Goal: Task Accomplishment & Management: Manage account settings

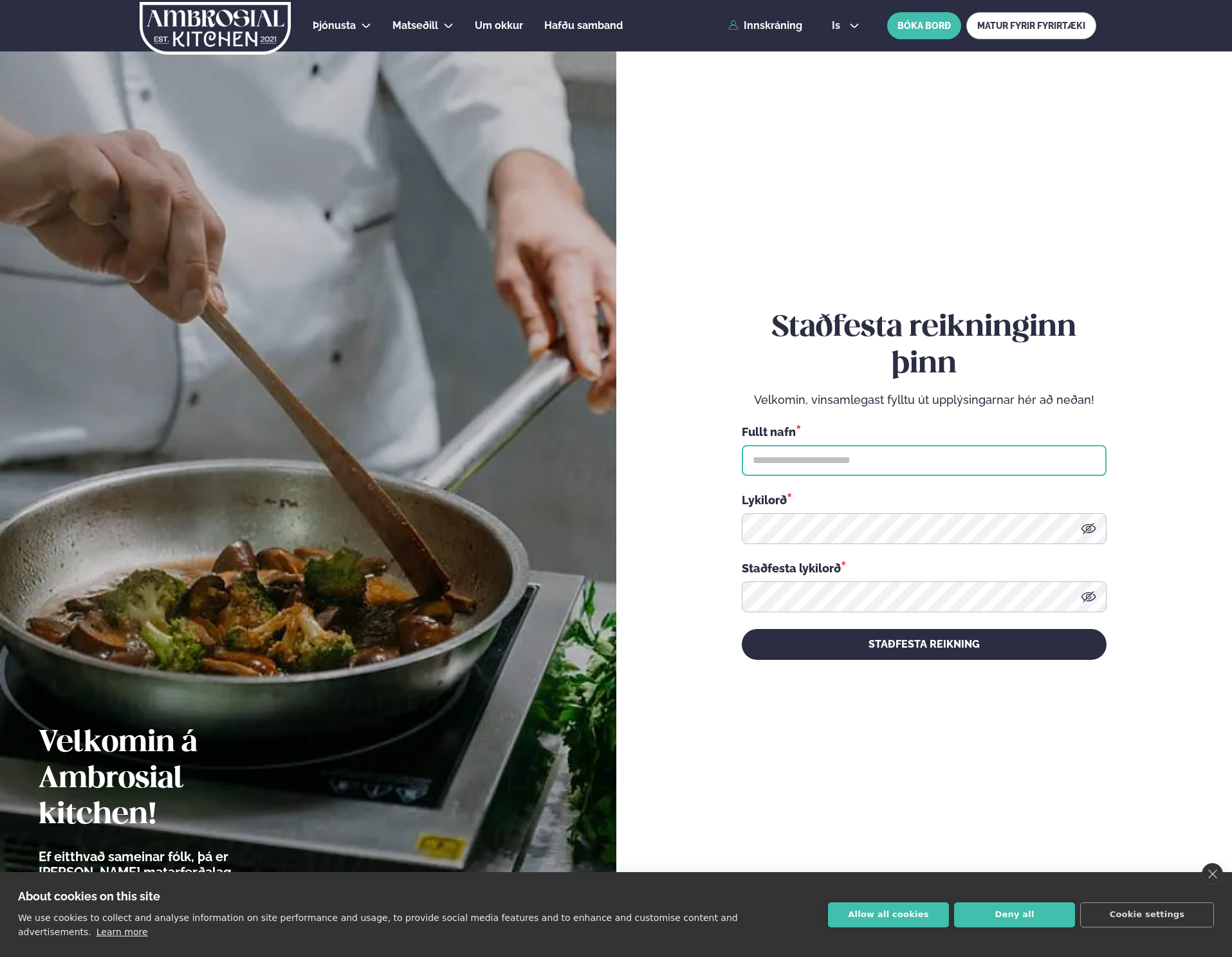
click at [884, 452] on input "text" at bounding box center [924, 461] width 365 height 31
type input "**********"
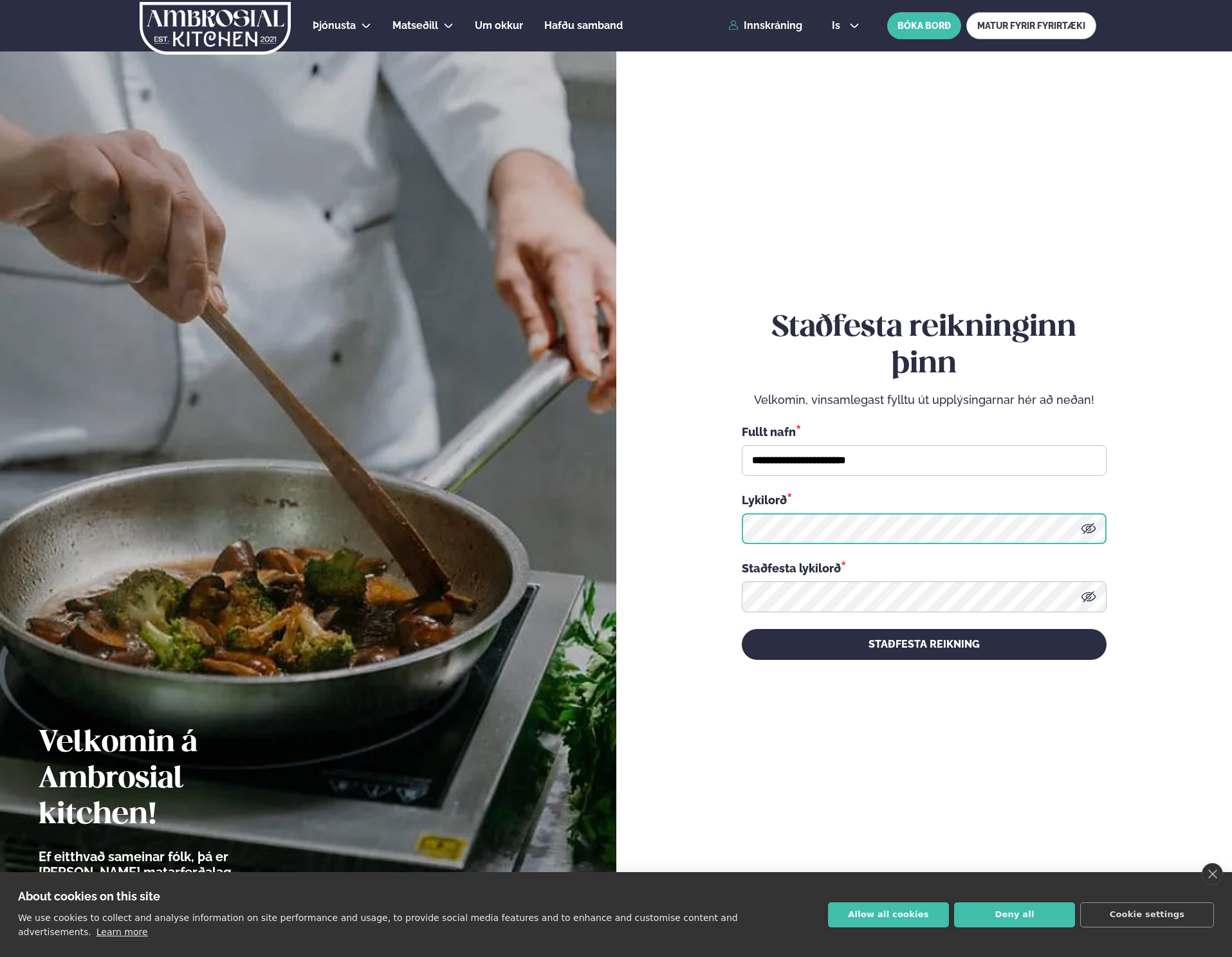
click at [923, 736] on div "**********" at bounding box center [924, 484] width 365 height 892
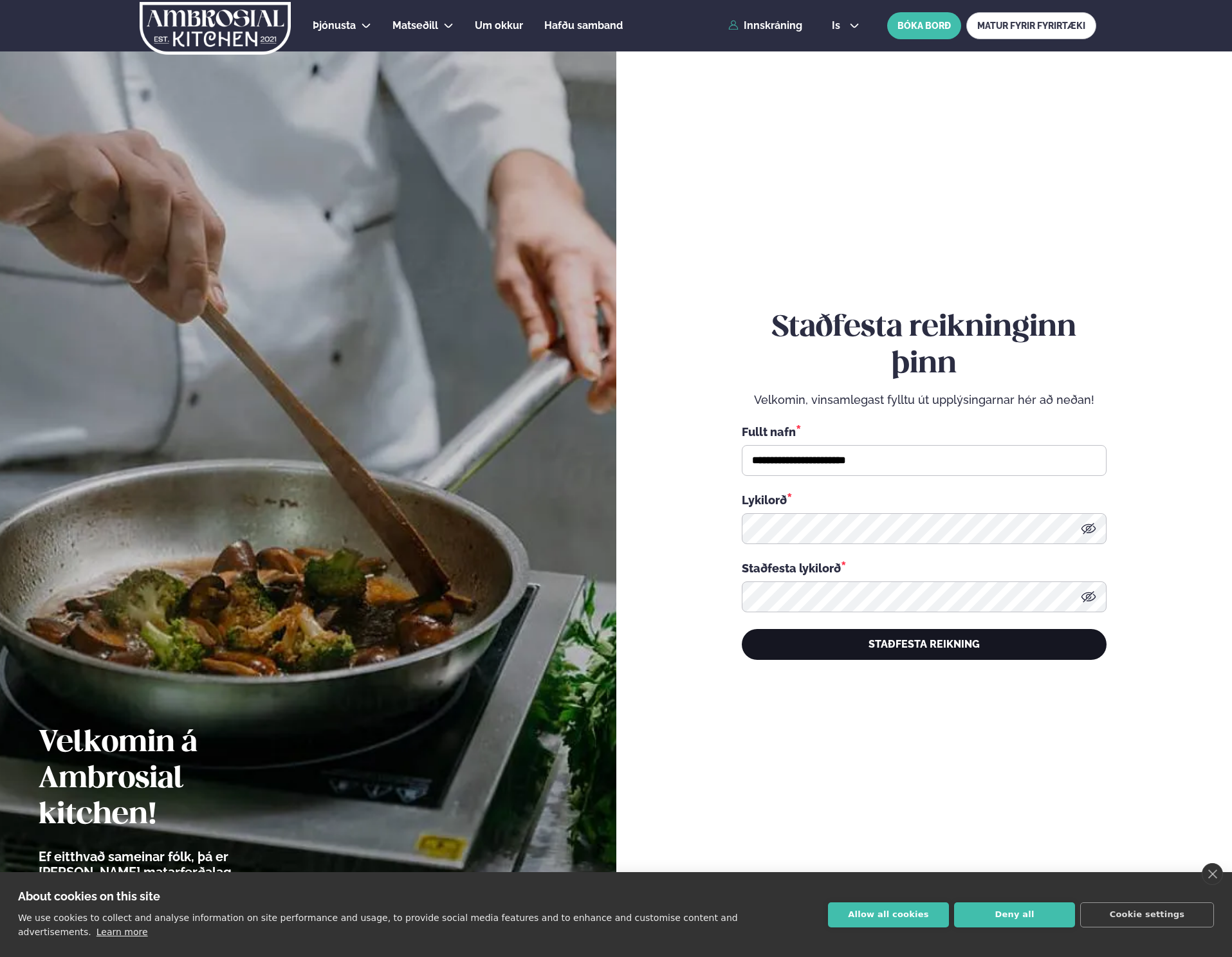
click at [943, 650] on button "STAÐFESTA REIKNING" at bounding box center [924, 644] width 365 height 31
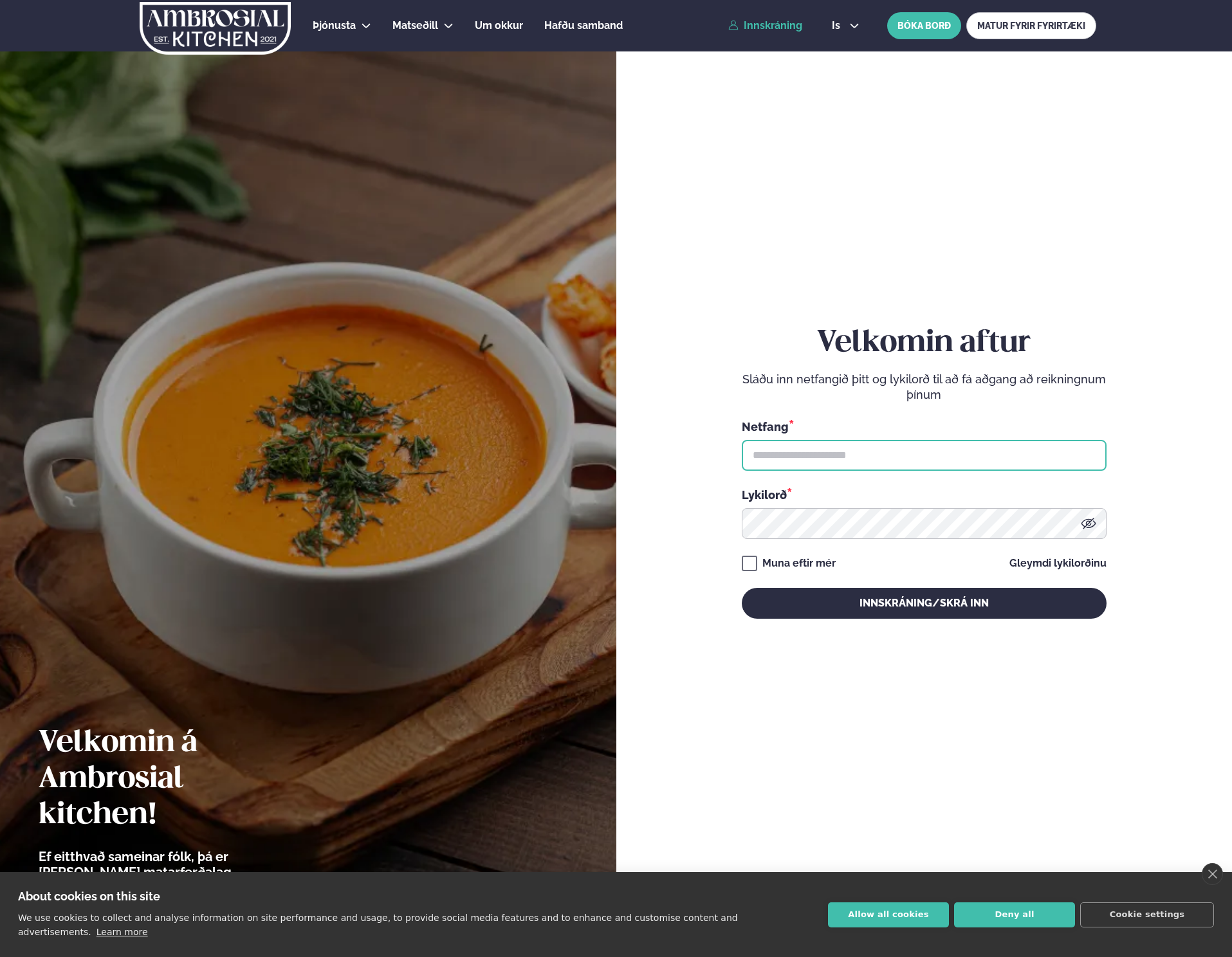
click at [930, 461] on input "text" at bounding box center [924, 455] width 365 height 31
click at [946, 409] on div "Velkomin aftur Sláðu inn netfangið þitt og lykilorð til að fá aðgang að reiknin…" at bounding box center [924, 472] width 365 height 293
click at [928, 446] on input "text" at bounding box center [924, 455] width 365 height 31
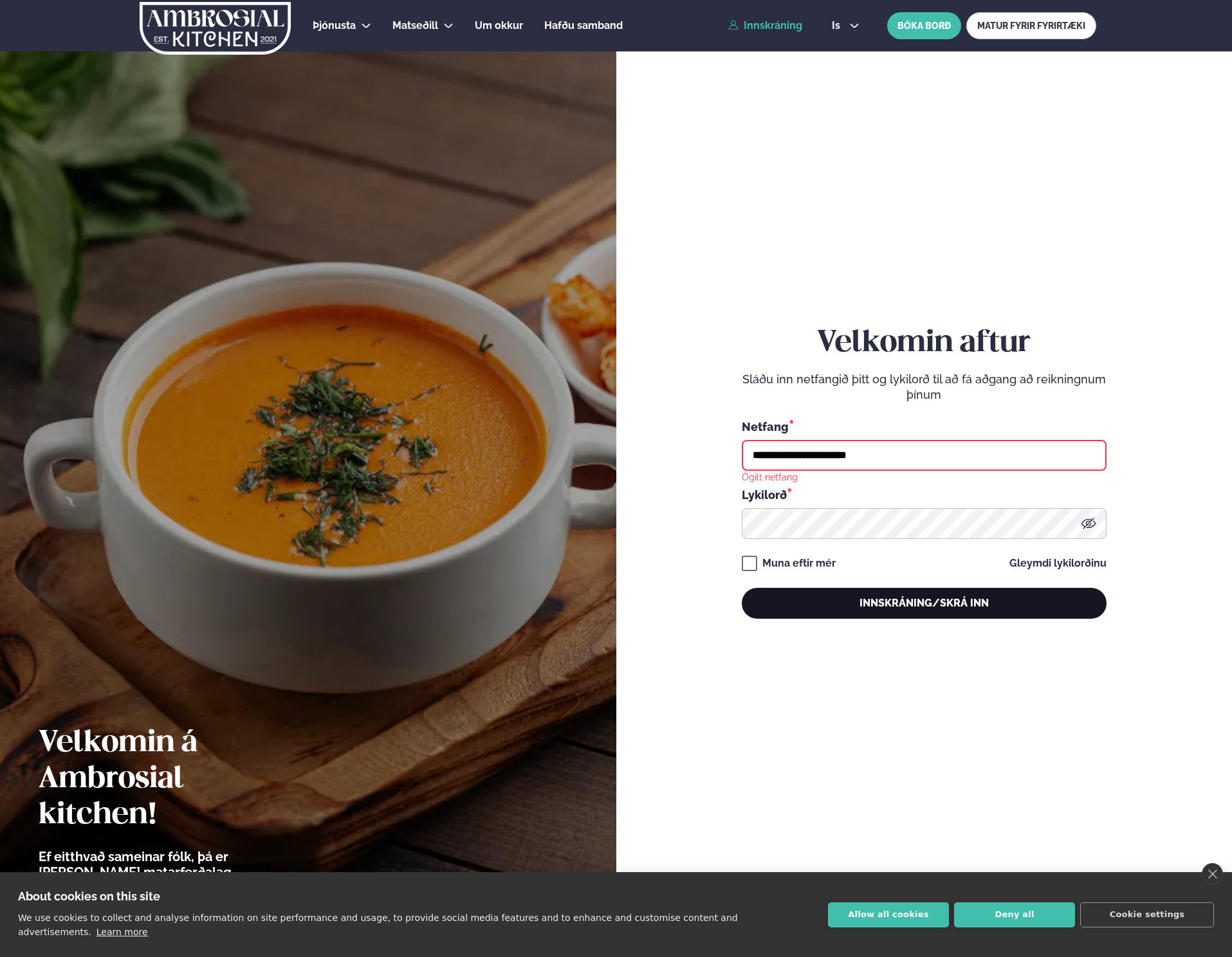
click at [921, 602] on button "Innskráning/Skrá inn" at bounding box center [924, 603] width 365 height 31
click at [884, 428] on div "Netfang *" at bounding box center [924, 426] width 365 height 16
drag, startPoint x: 884, startPoint y: 428, endPoint x: 888, endPoint y: 439, distance: 11.7
click at [885, 428] on div "Netfang *" at bounding box center [924, 426] width 365 height 16
click at [888, 440] on input "**********" at bounding box center [924, 455] width 365 height 31
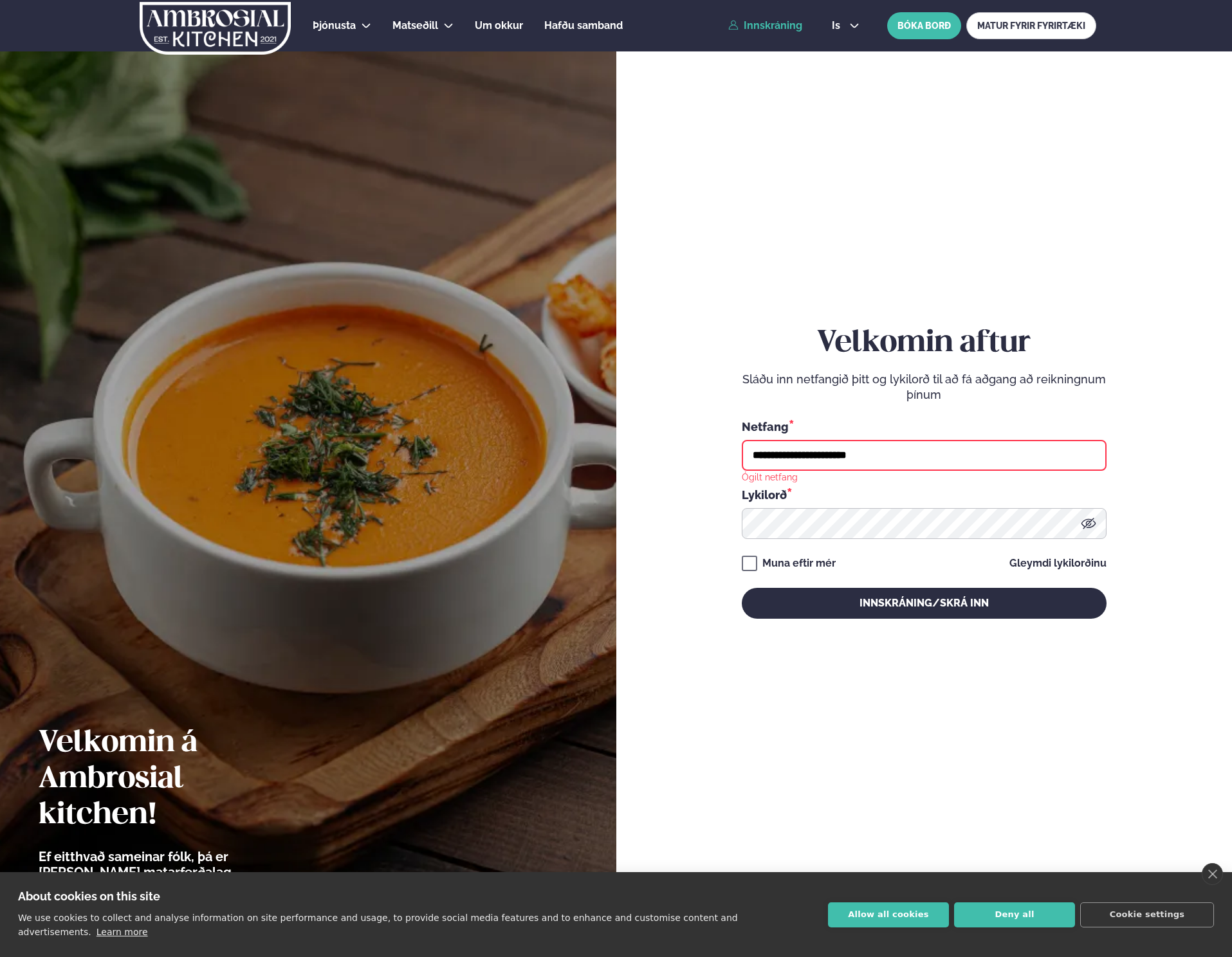
click at [888, 440] on input "**********" at bounding box center [924, 455] width 365 height 31
type input "**********"
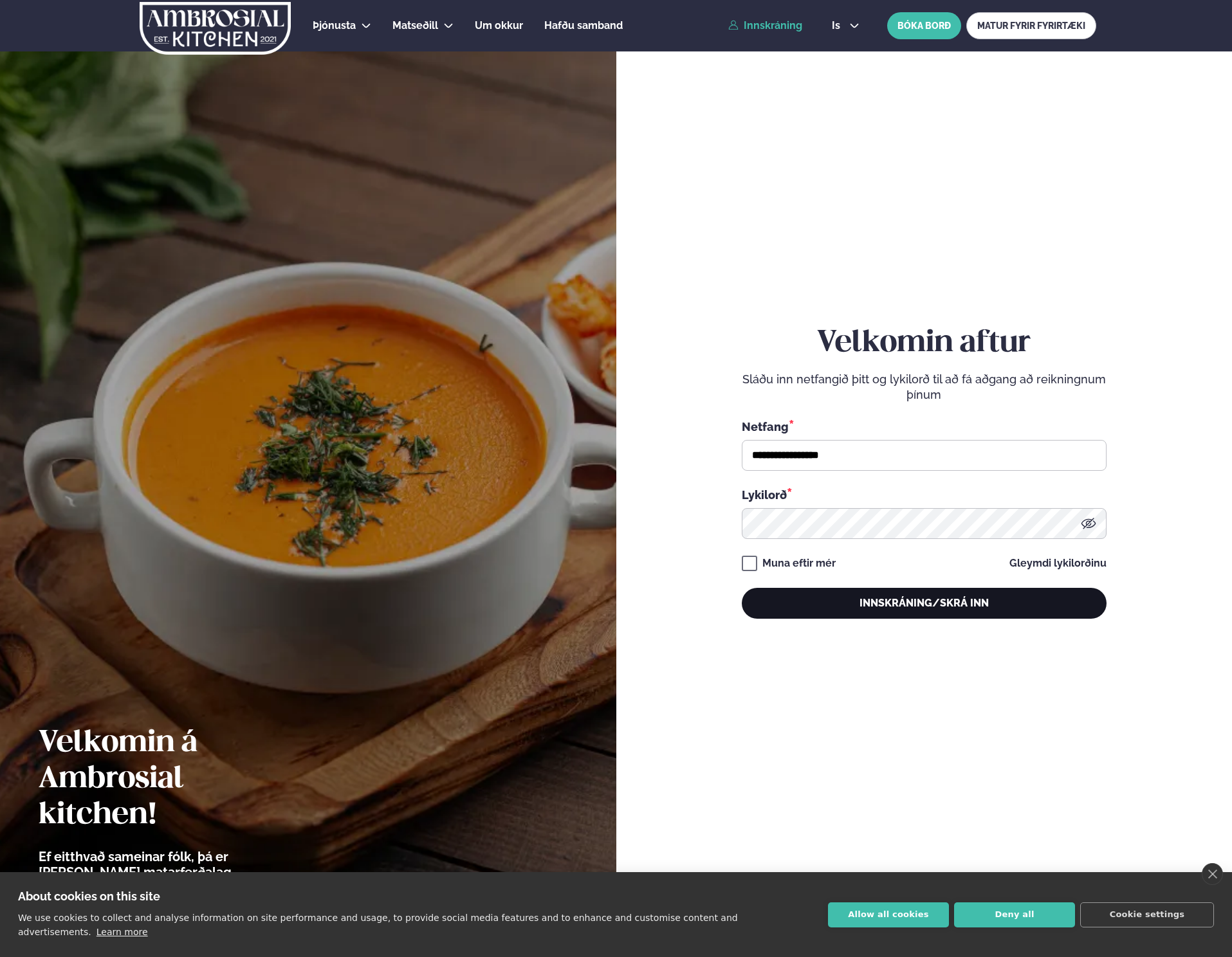
click at [942, 608] on button "Innskráning/Skrá inn" at bounding box center [924, 603] width 365 height 31
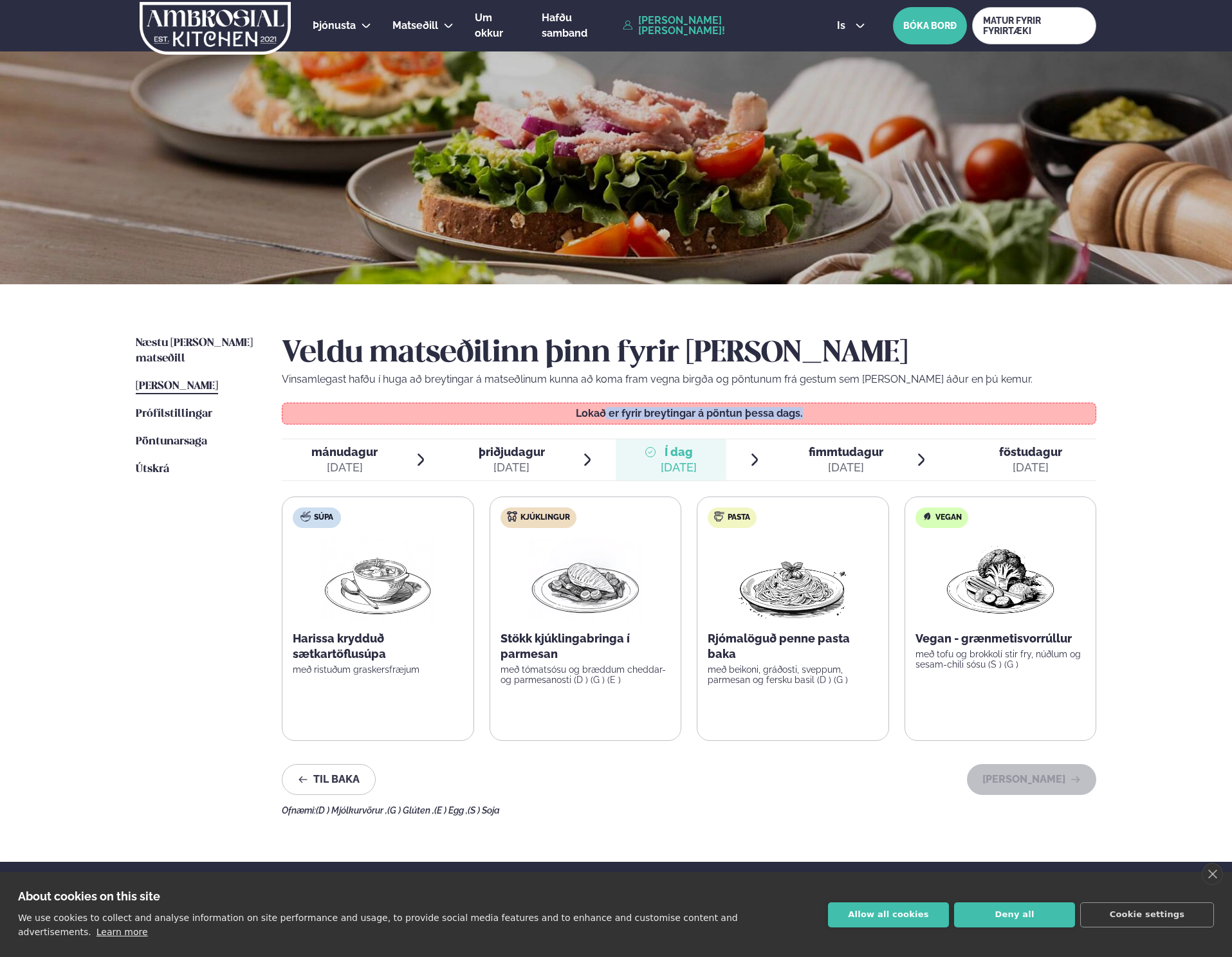
drag, startPoint x: 604, startPoint y: 411, endPoint x: 858, endPoint y: 415, distance: 254.0
click at [858, 415] on p "Lokað er fyrir breytingar á pöntun þessa dags." at bounding box center [689, 413] width 788 height 10
click at [872, 344] on h2 "Veldu matseðilinn þinn fyrir [PERSON_NAME]" at bounding box center [689, 353] width 814 height 36
click at [853, 439] on div "mánudagur mán. [DATE] þriðjudagur þri. [DATE] Í dag Í d. [DATE] fimmtudagur fim…" at bounding box center [689, 460] width 814 height 43
click at [857, 473] on div "[DATE]" at bounding box center [846, 467] width 75 height 16
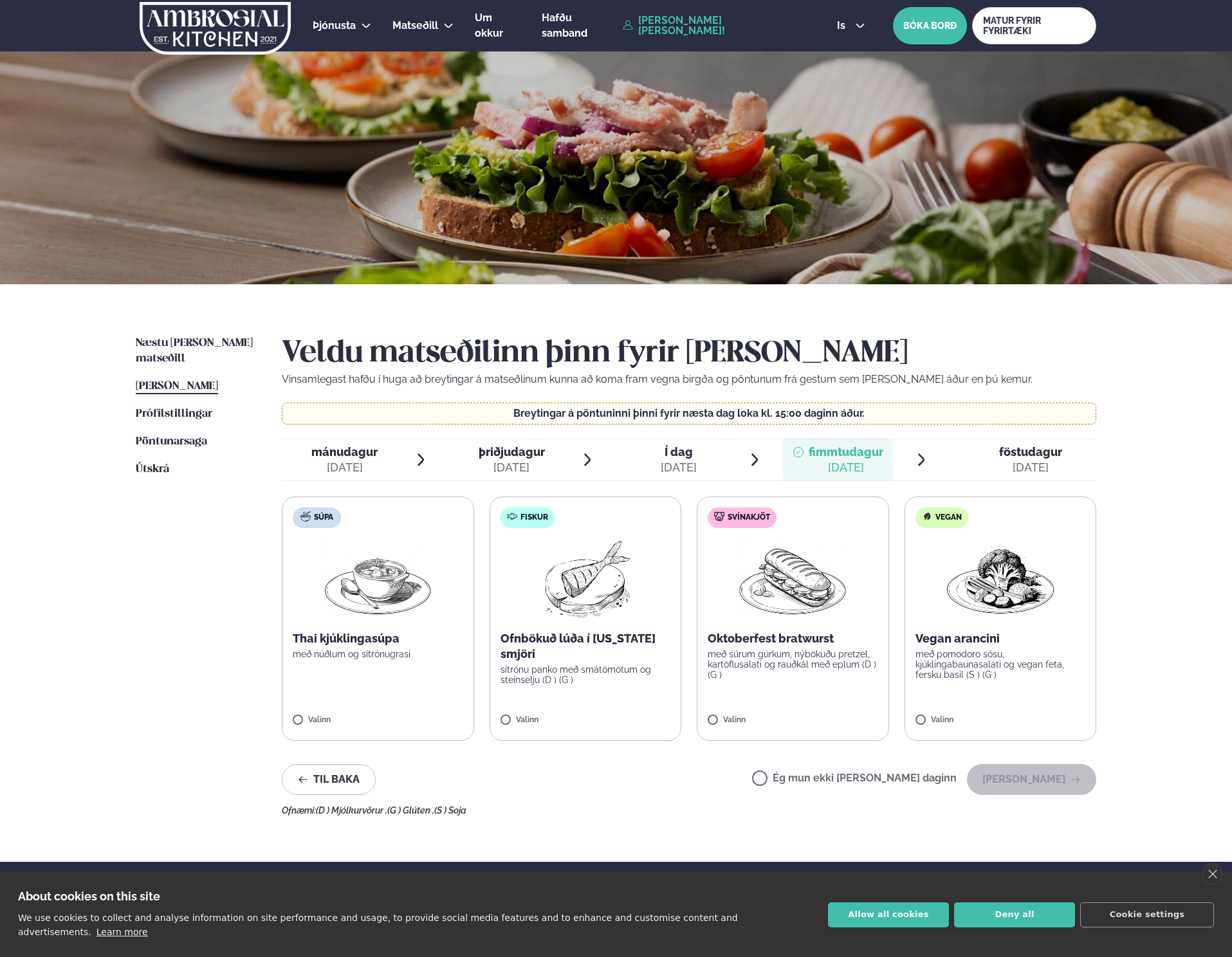
click at [923, 459] on icon at bounding box center [921, 459] width 6 height 12
click at [919, 462] on icon at bounding box center [921, 459] width 16 height 16
click at [150, 336] on link "Næstu [PERSON_NAME] matseðill Næsta vika" at bounding box center [196, 351] width 120 height 31
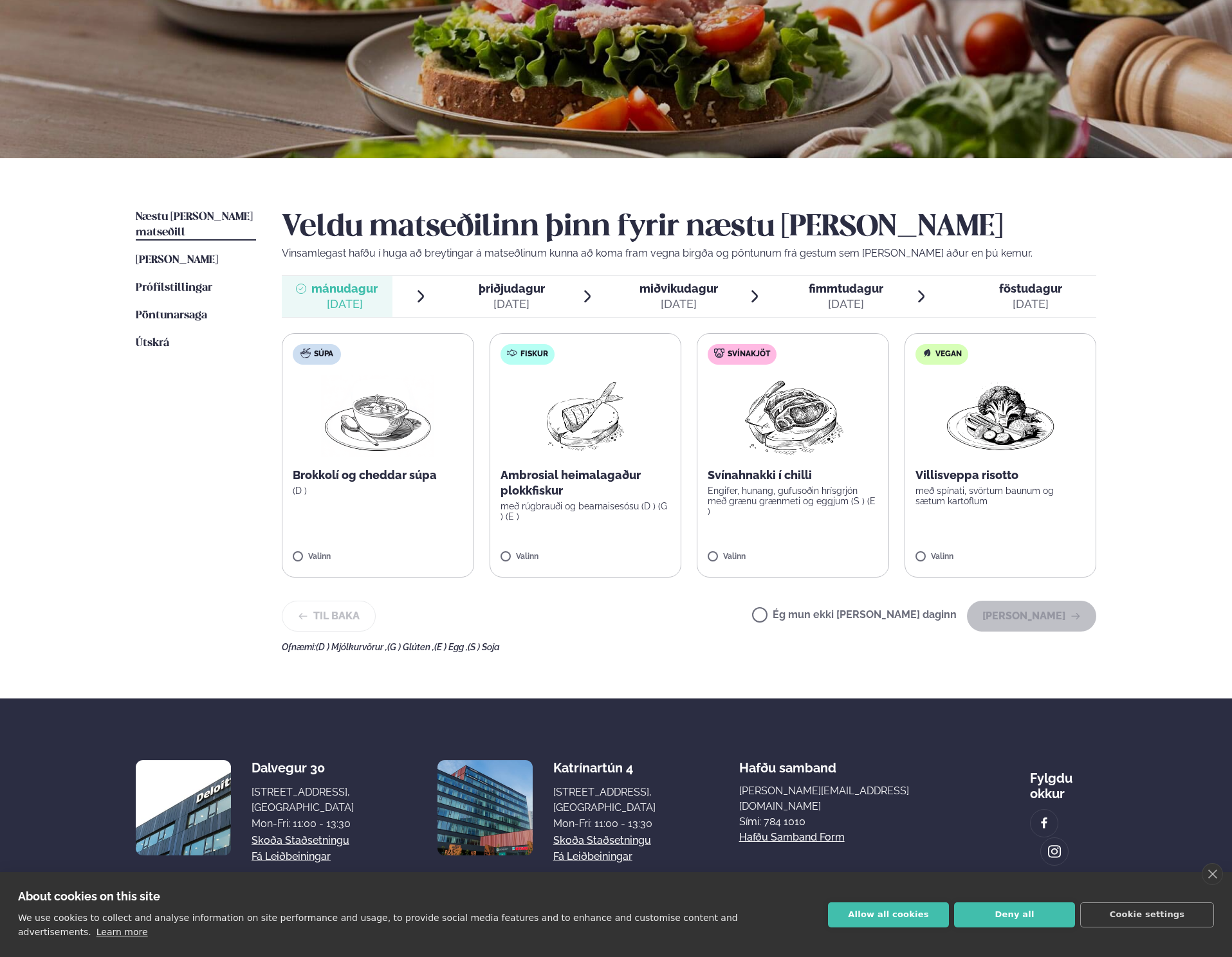
scroll to position [128, 0]
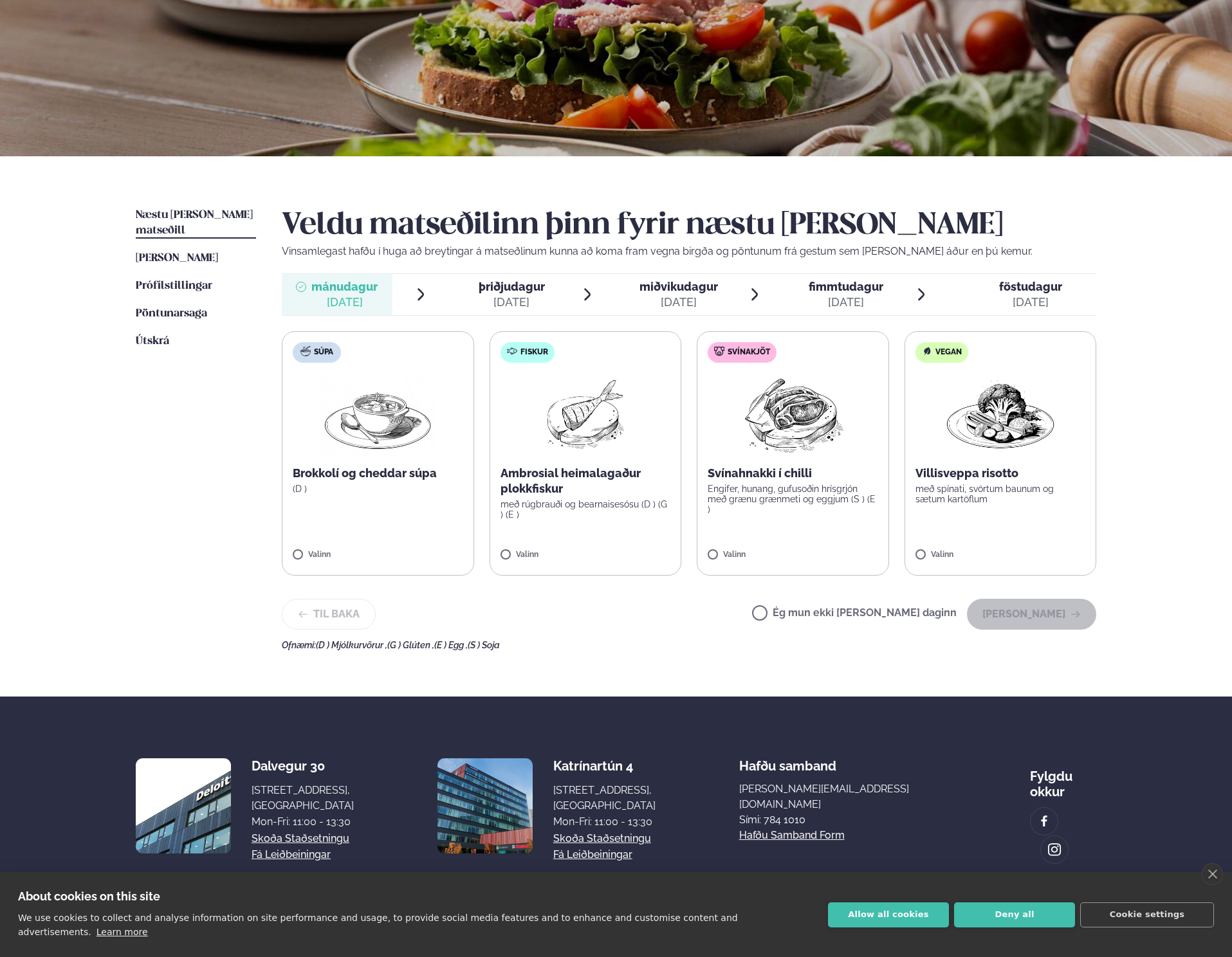
click at [762, 536] on label "Svínakjöt Svínahnakki í chilli Engifer, hunang, gufusoðin hrísgrjón með grænu g…" at bounding box center [792, 453] width 193 height 244
click at [527, 541] on label "Fiskur Ambrosial heimalagaður plokkfiskur með rúgbrauði og bearnaisesósu (D ) (…" at bounding box center [585, 453] width 193 height 244
click at [835, 543] on icon at bounding box center [830, 549] width 13 height 13
click at [747, 550] on div at bounding box center [755, 548] width 49 height 26
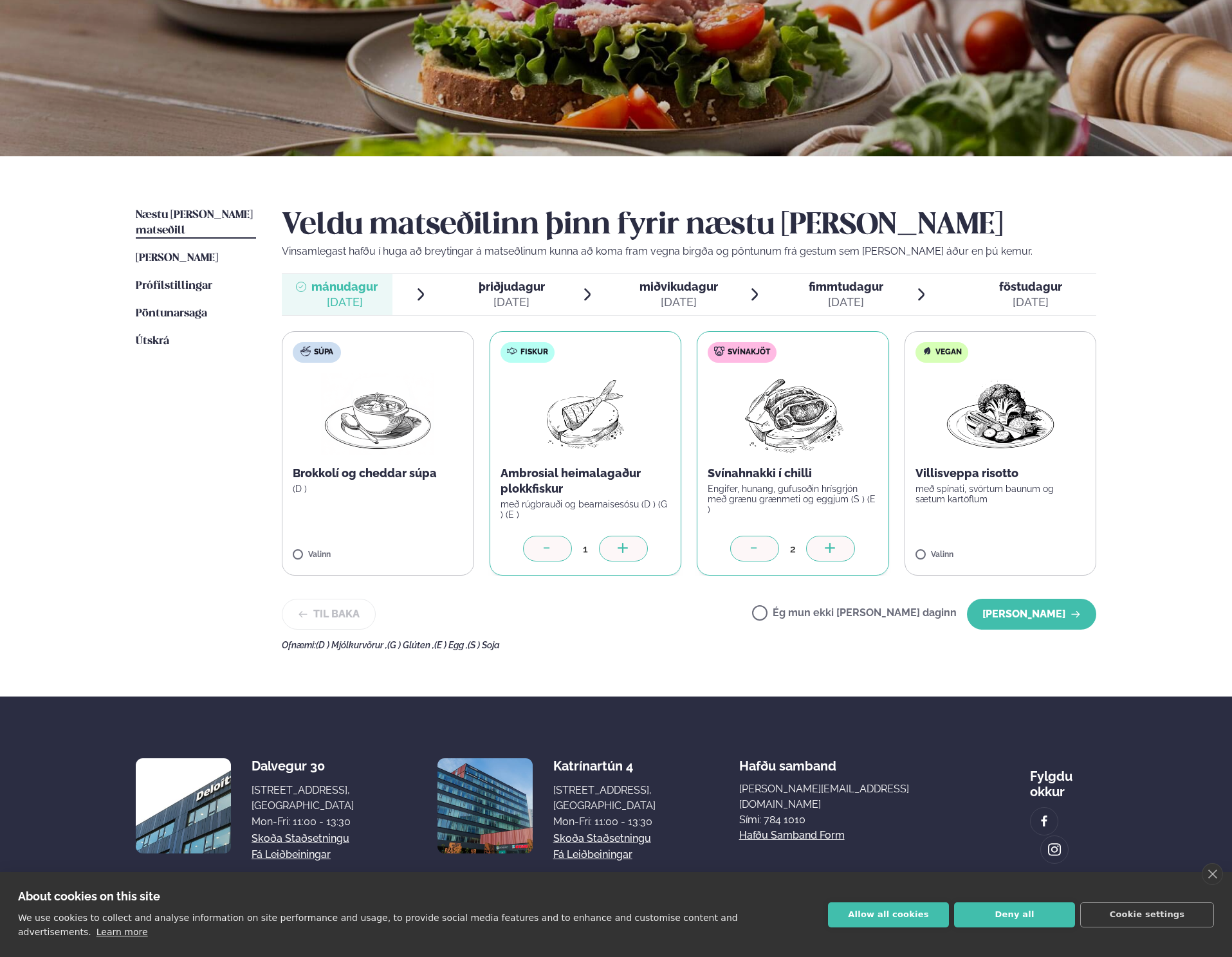
click at [747, 550] on div at bounding box center [755, 548] width 49 height 26
click at [550, 553] on icon at bounding box center [548, 549] width 13 height 13
click at [638, 616] on div "Til baka Ég mun ekki [PERSON_NAME] daginn [PERSON_NAME]" at bounding box center [689, 614] width 814 height 31
click at [518, 306] on div "[DATE]" at bounding box center [511, 302] width 67 height 16
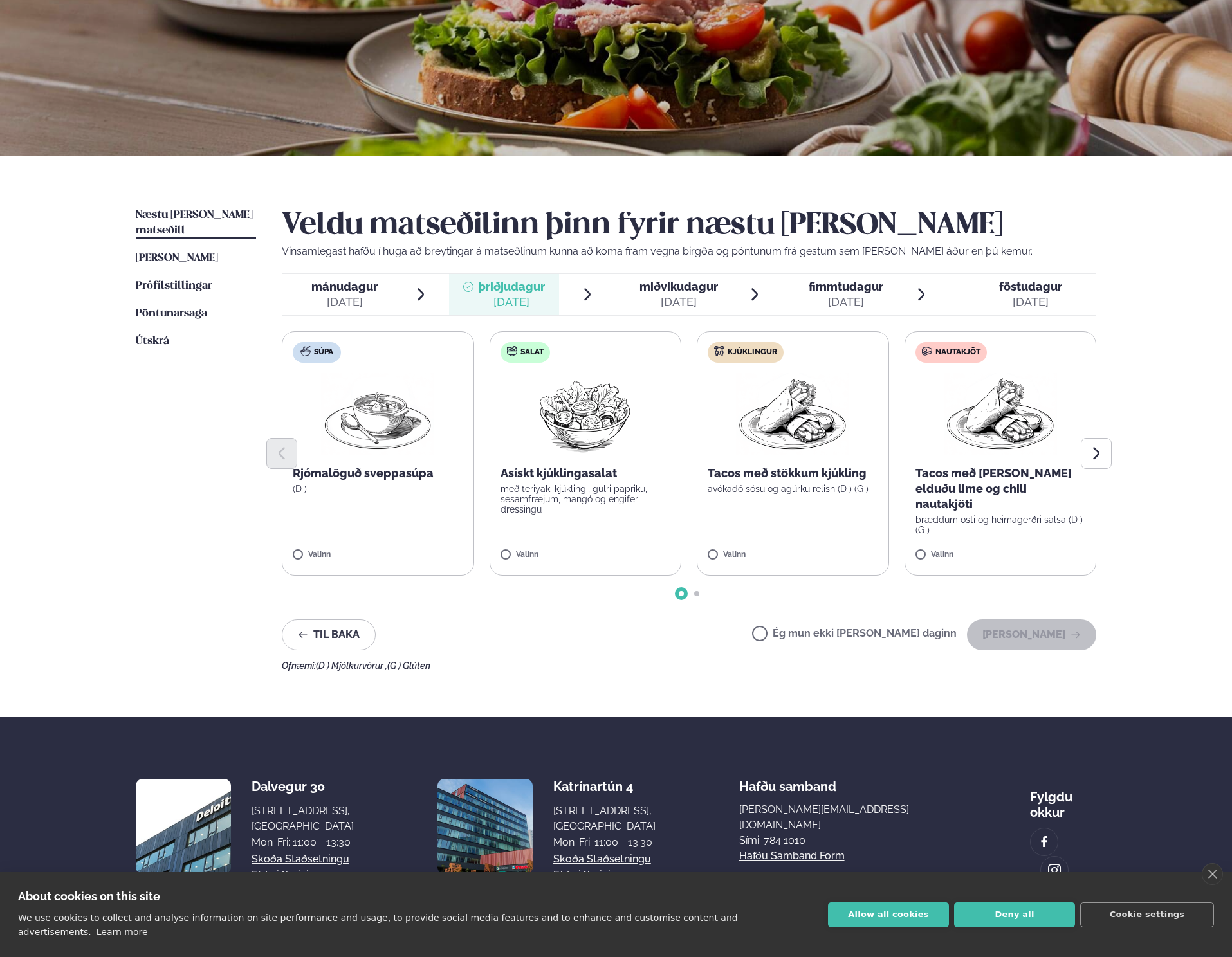
click at [704, 295] on div "[DATE]" at bounding box center [679, 302] width 78 height 16
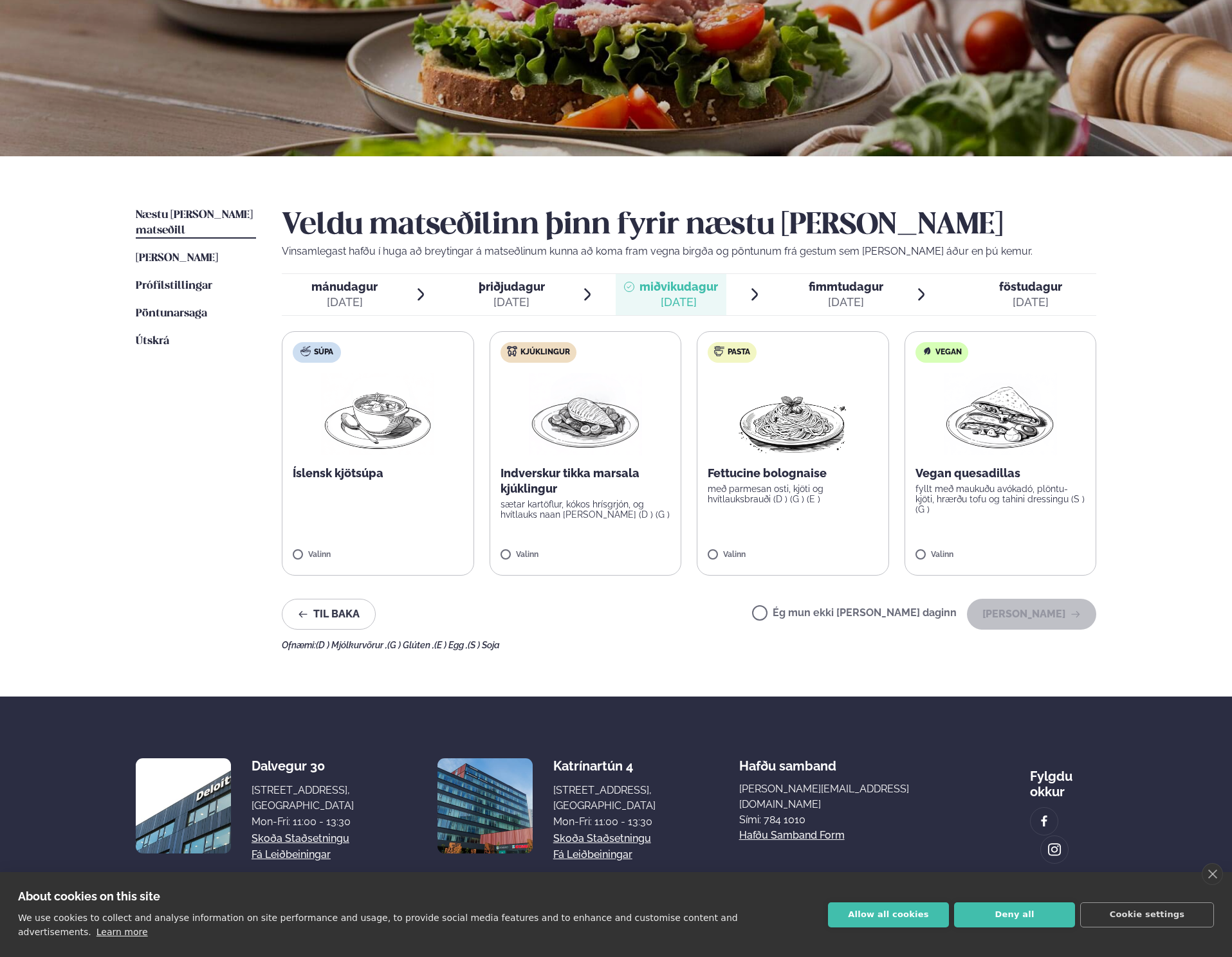
click at [821, 296] on div "[DATE]" at bounding box center [846, 302] width 75 height 16
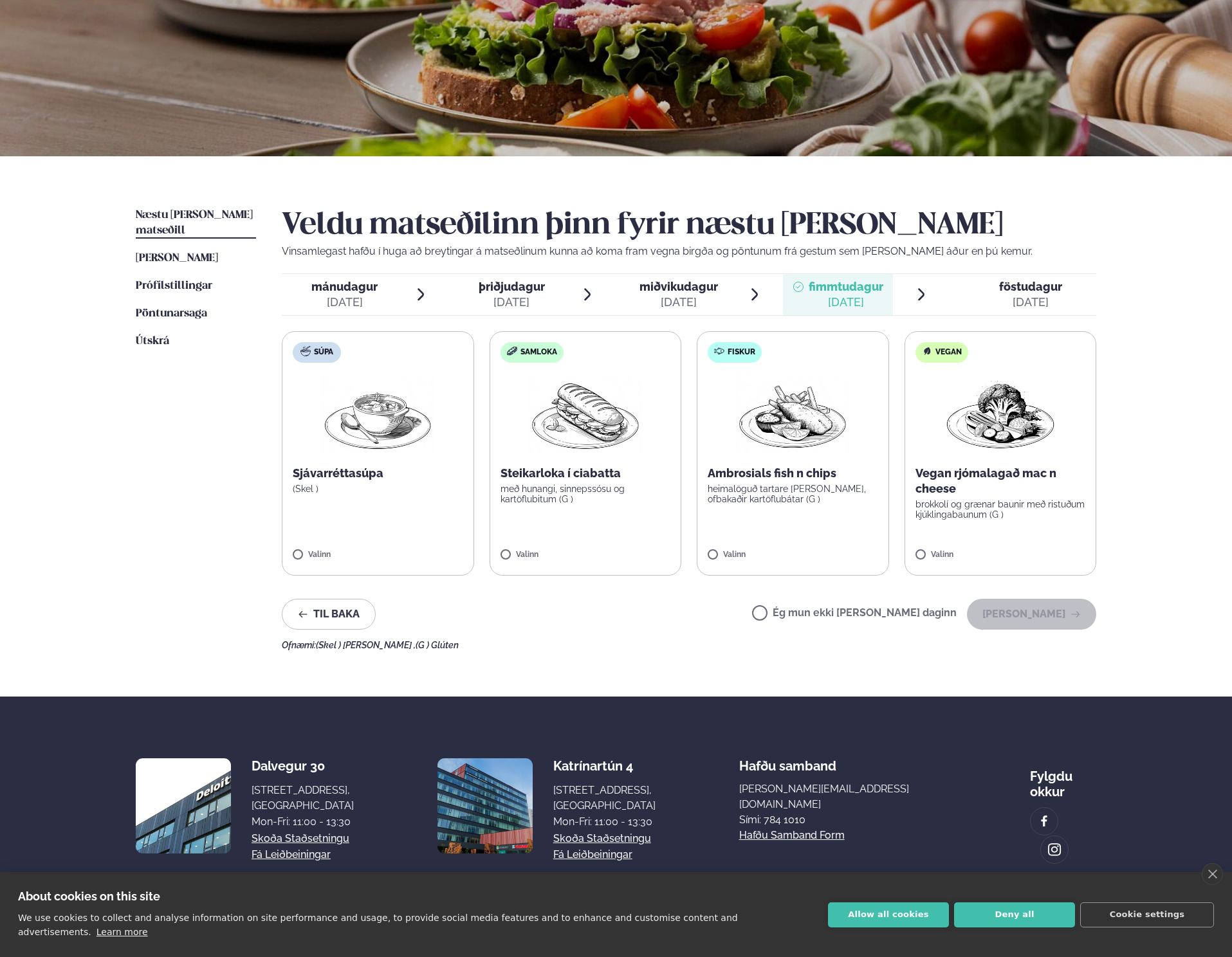
click at [995, 271] on div "Veldu matseðilinn þinn fyrir næstu [PERSON_NAME] Vinsamlegast hafðu í huga að b…" at bounding box center [689, 429] width 814 height 442
click at [1016, 298] on div "[DATE]" at bounding box center [1030, 302] width 63 height 16
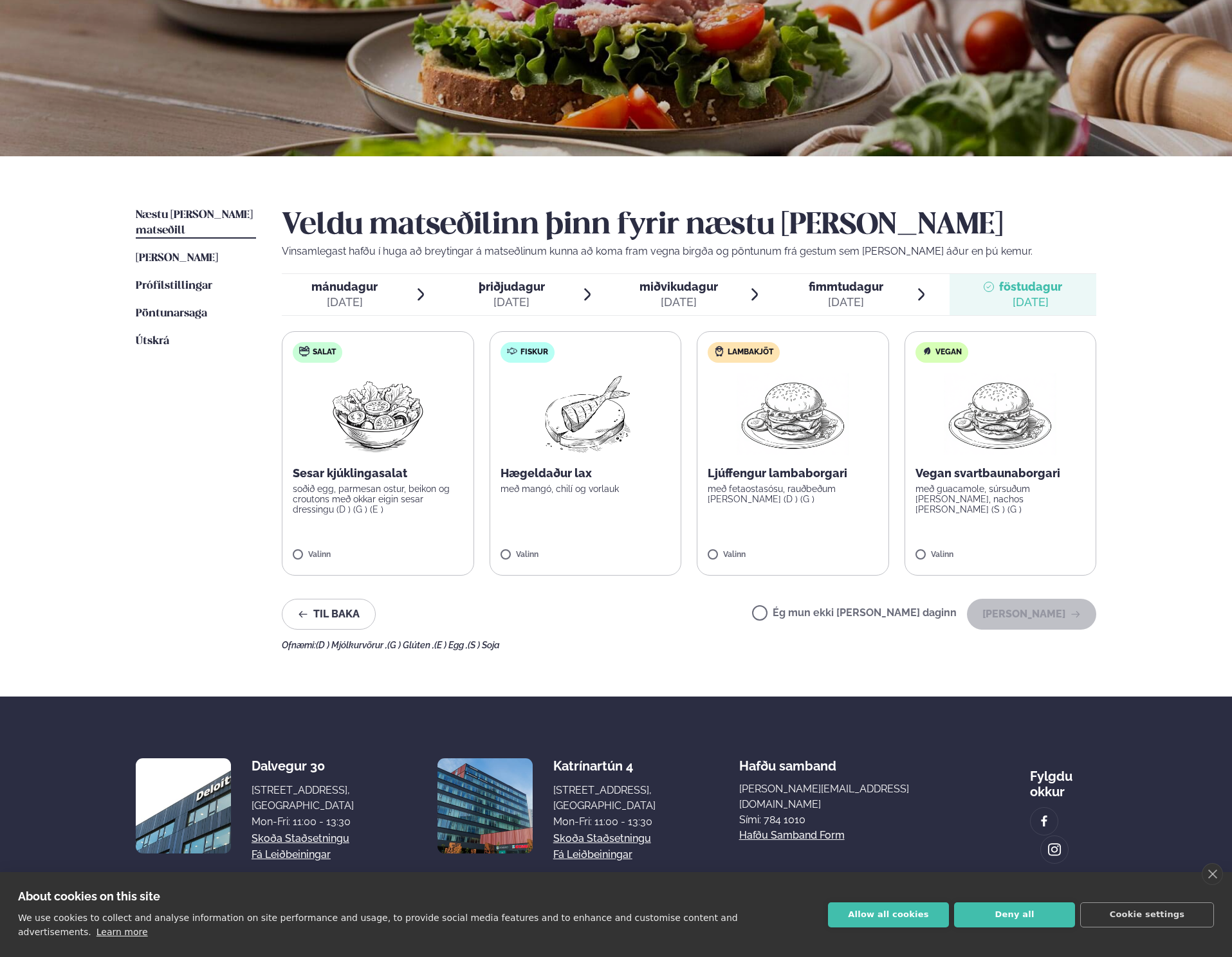
click at [178, 334] on li "Útskrá" at bounding box center [196, 341] width 120 height 16
click at [183, 311] on ul "Næstu [PERSON_NAME] matseðill Næsta vika [PERSON_NAME] matseðill [PERSON_NAME] …" at bounding box center [196, 429] width 120 height 442
click at [193, 308] on span "Pöntunarsaga" at bounding box center [172, 314] width 71 height 11
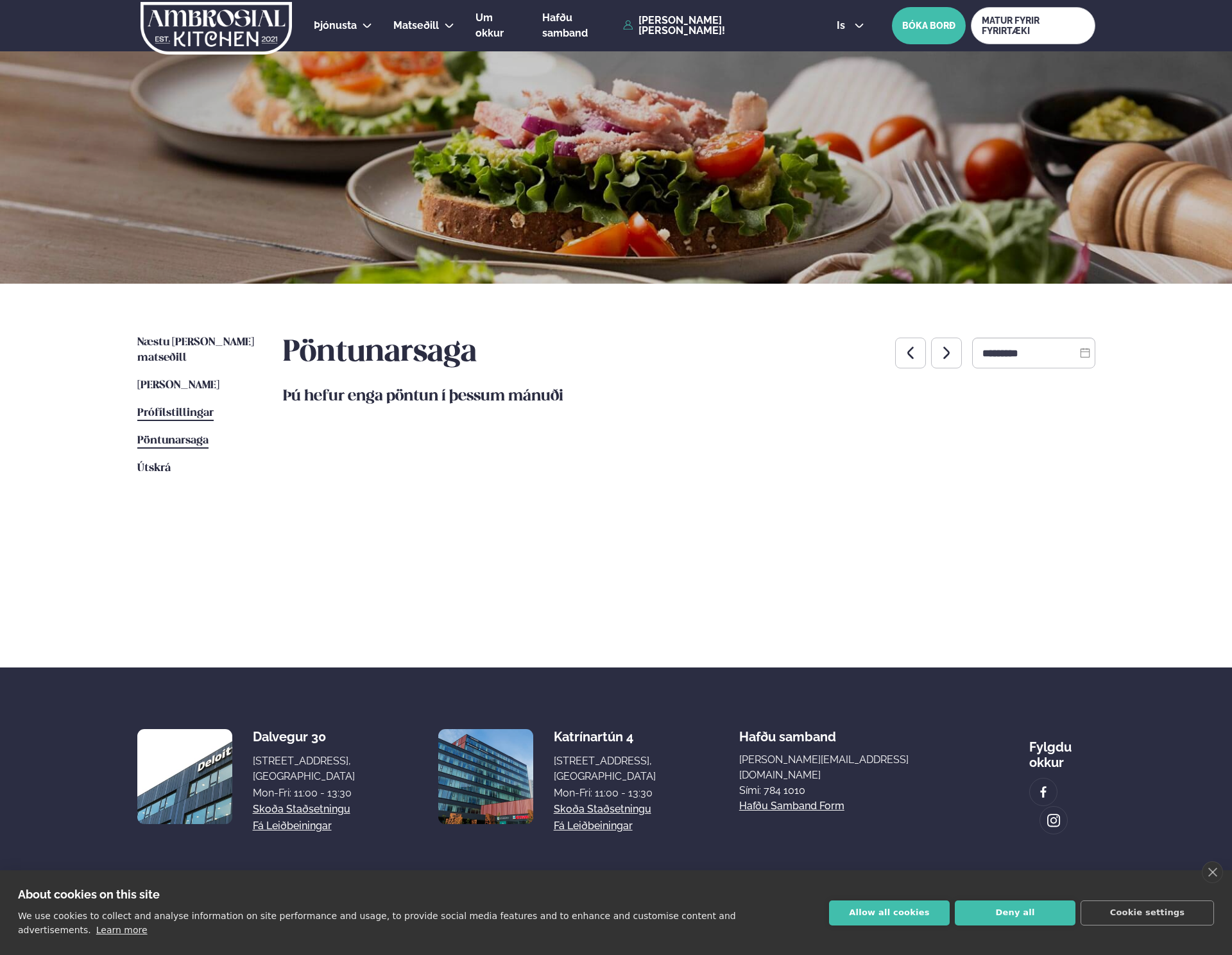
click at [149, 408] on span "Prófílstillingar" at bounding box center [176, 413] width 76 height 11
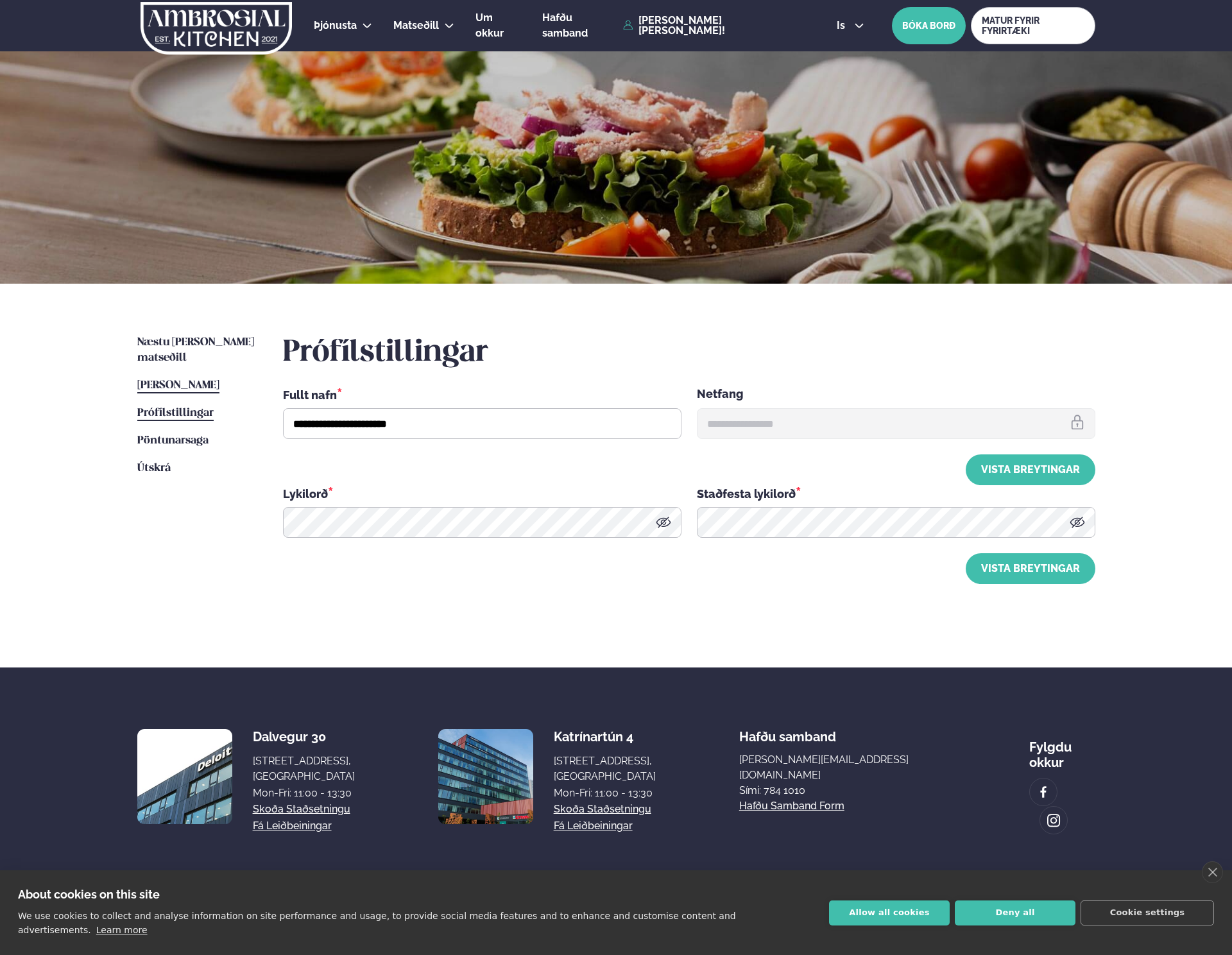
click at [196, 380] on span "[PERSON_NAME]" at bounding box center [178, 385] width 82 height 11
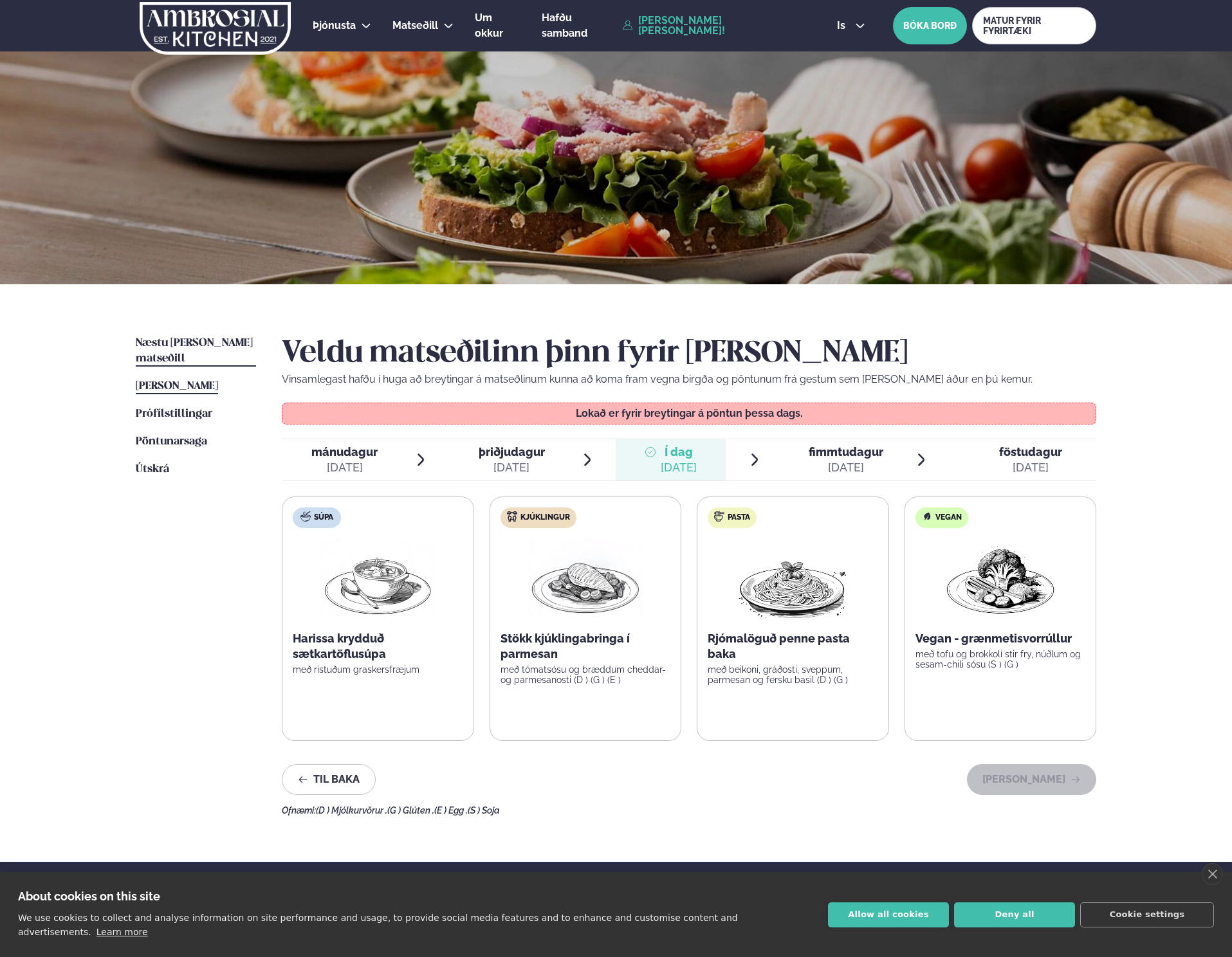
click at [214, 345] on span "Næstu [PERSON_NAME] matseðill" at bounding box center [194, 350] width 117 height 26
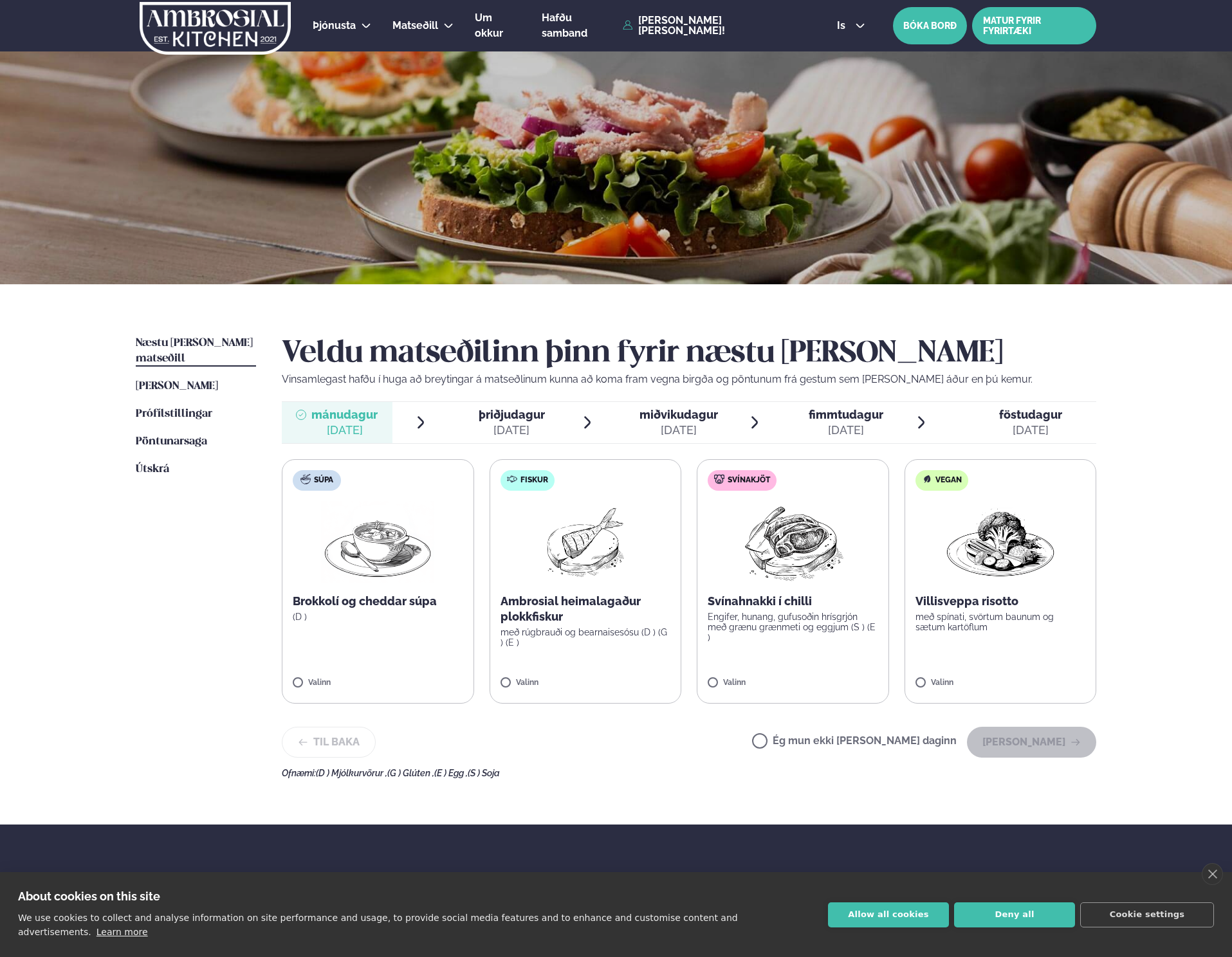
click at [1030, 30] on link "MATUR FYRIR FYRIRTÆKI" at bounding box center [1034, 26] width 124 height 37
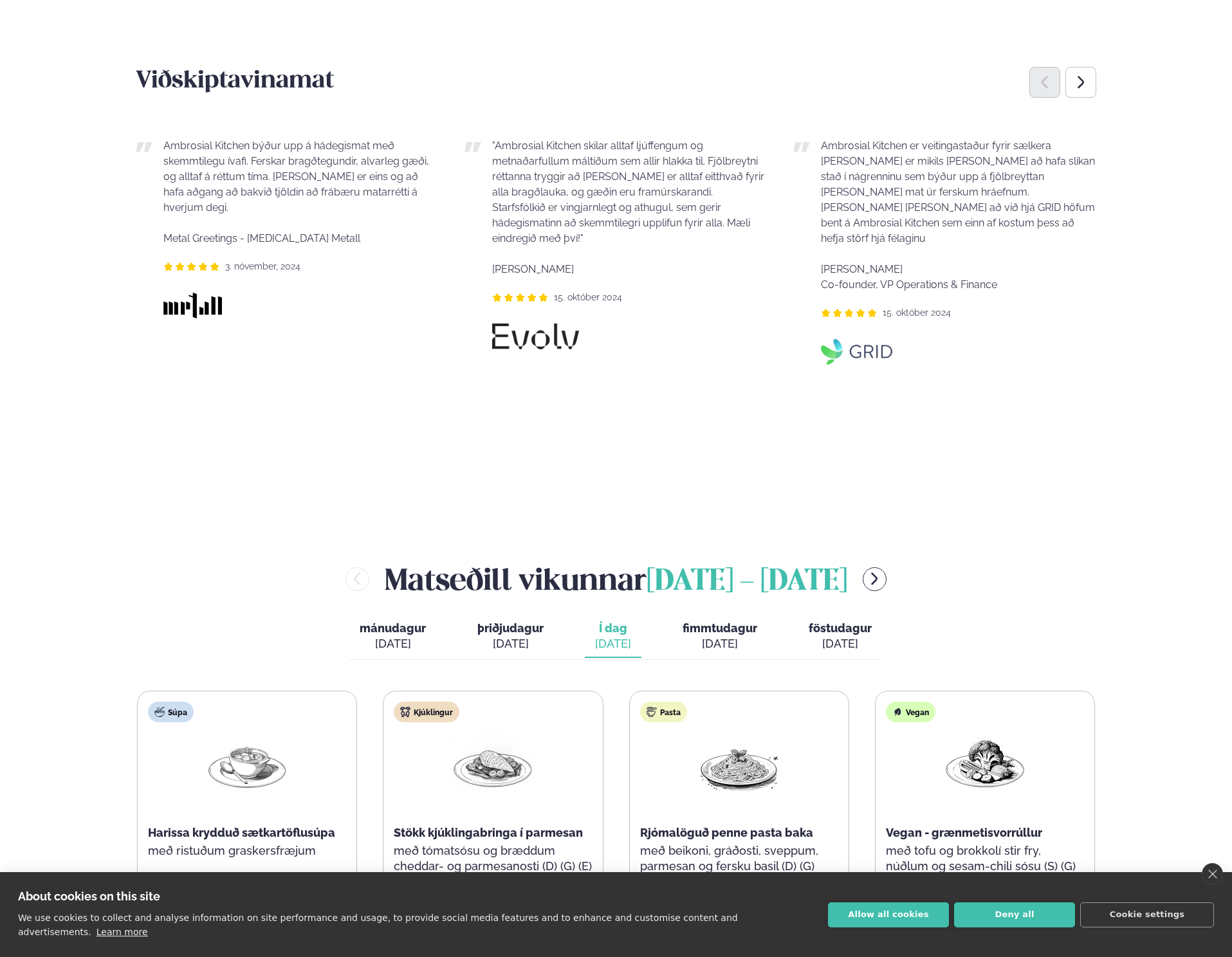
scroll to position [1354, 0]
click at [788, 180] on div "Ambrosial Kitchen er veitingastaður fyrir sælkera [PERSON_NAME] er mikils [PERS…" at bounding box center [939, 311] width 303 height 389
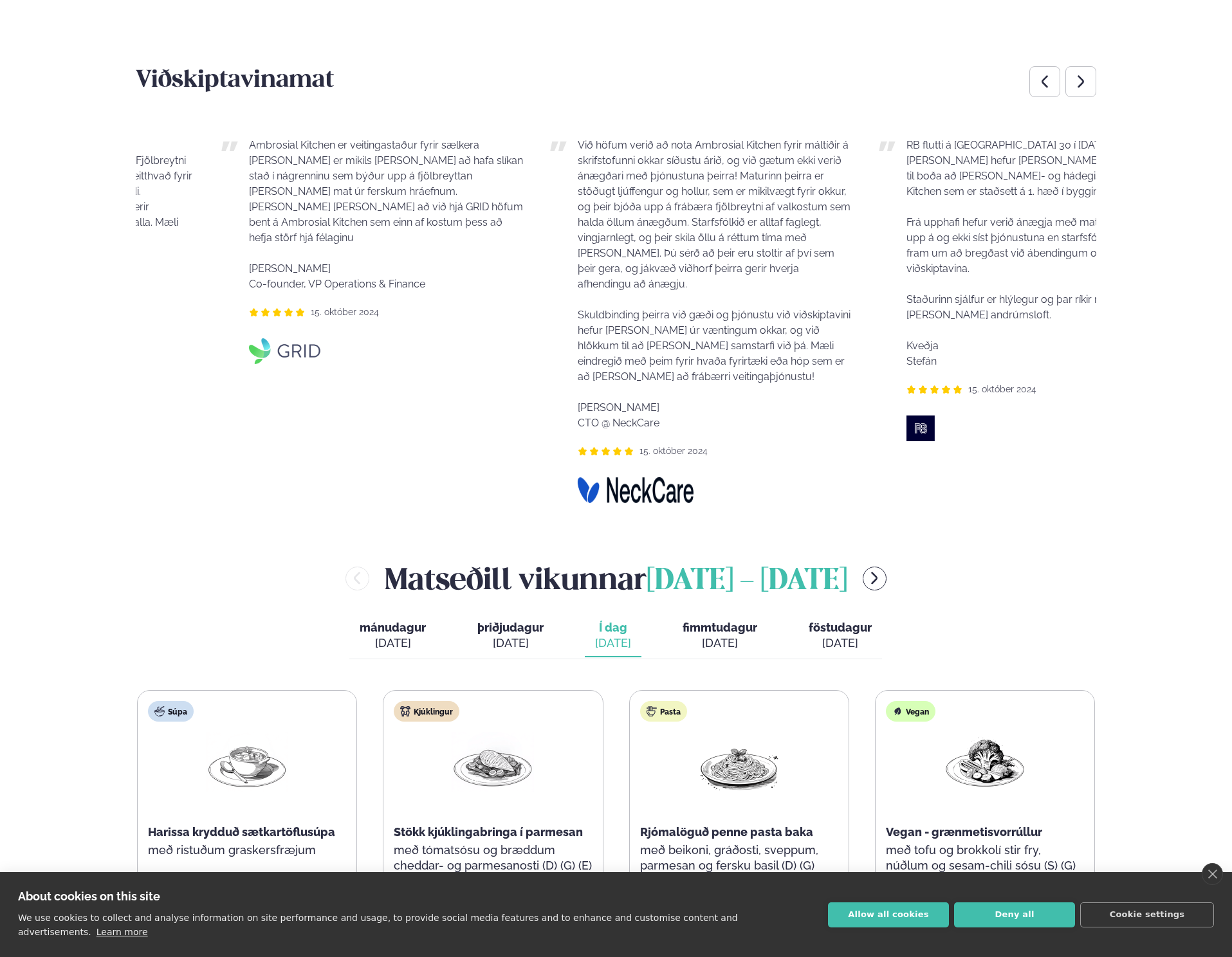
click at [296, 255] on p "Ambrosial Kitchen er veitingastaður fyrir sælkera [PERSON_NAME] er mikils [PERS…" at bounding box center [387, 214] width 276 height 154
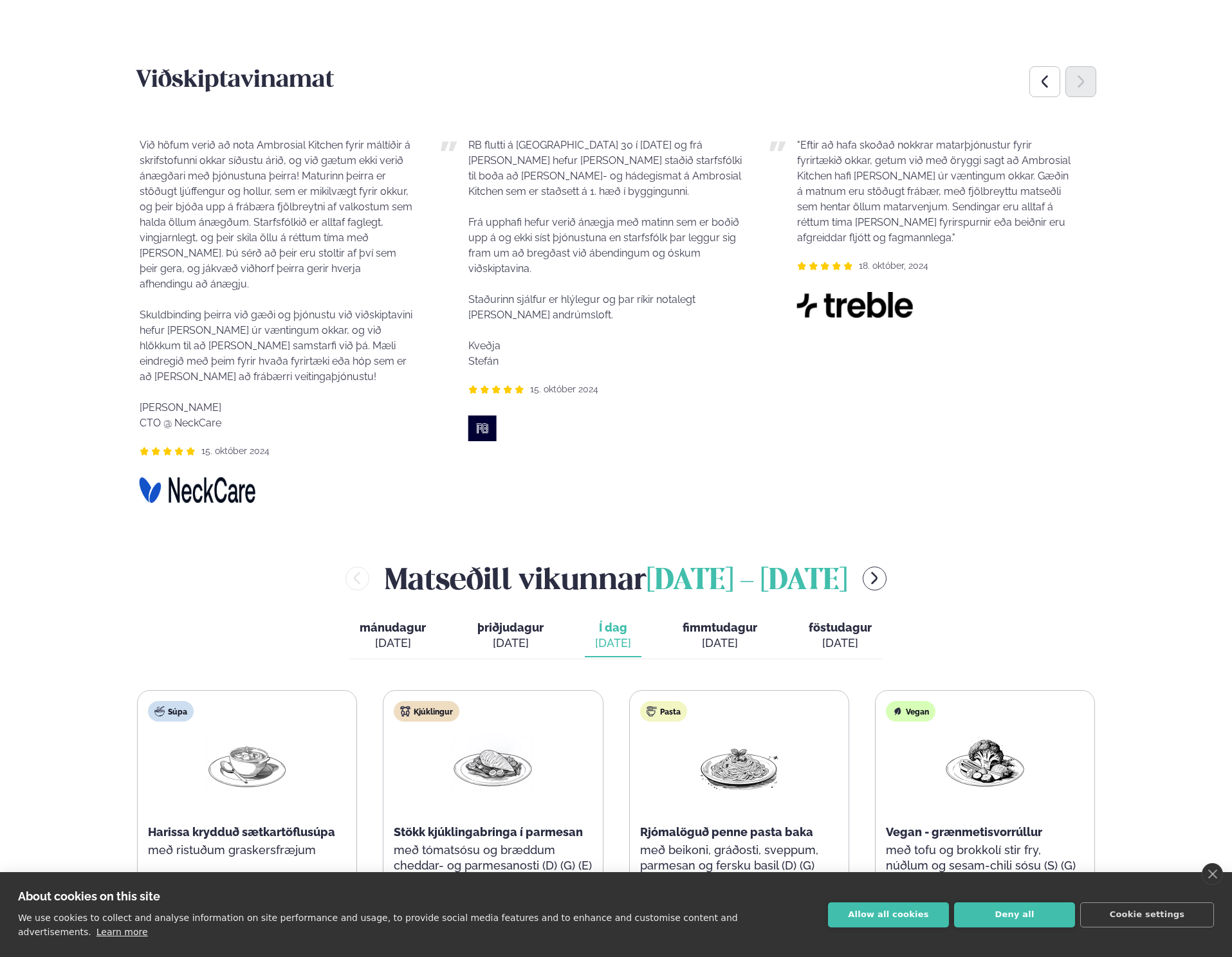
click at [159, 260] on p "Við höfum verið að nota Ambrosial Kitchen fyrir máltíðir á skrifstofunni okkar …" at bounding box center [277, 284] width 276 height 293
